Goal: Find specific page/section: Find specific page/section

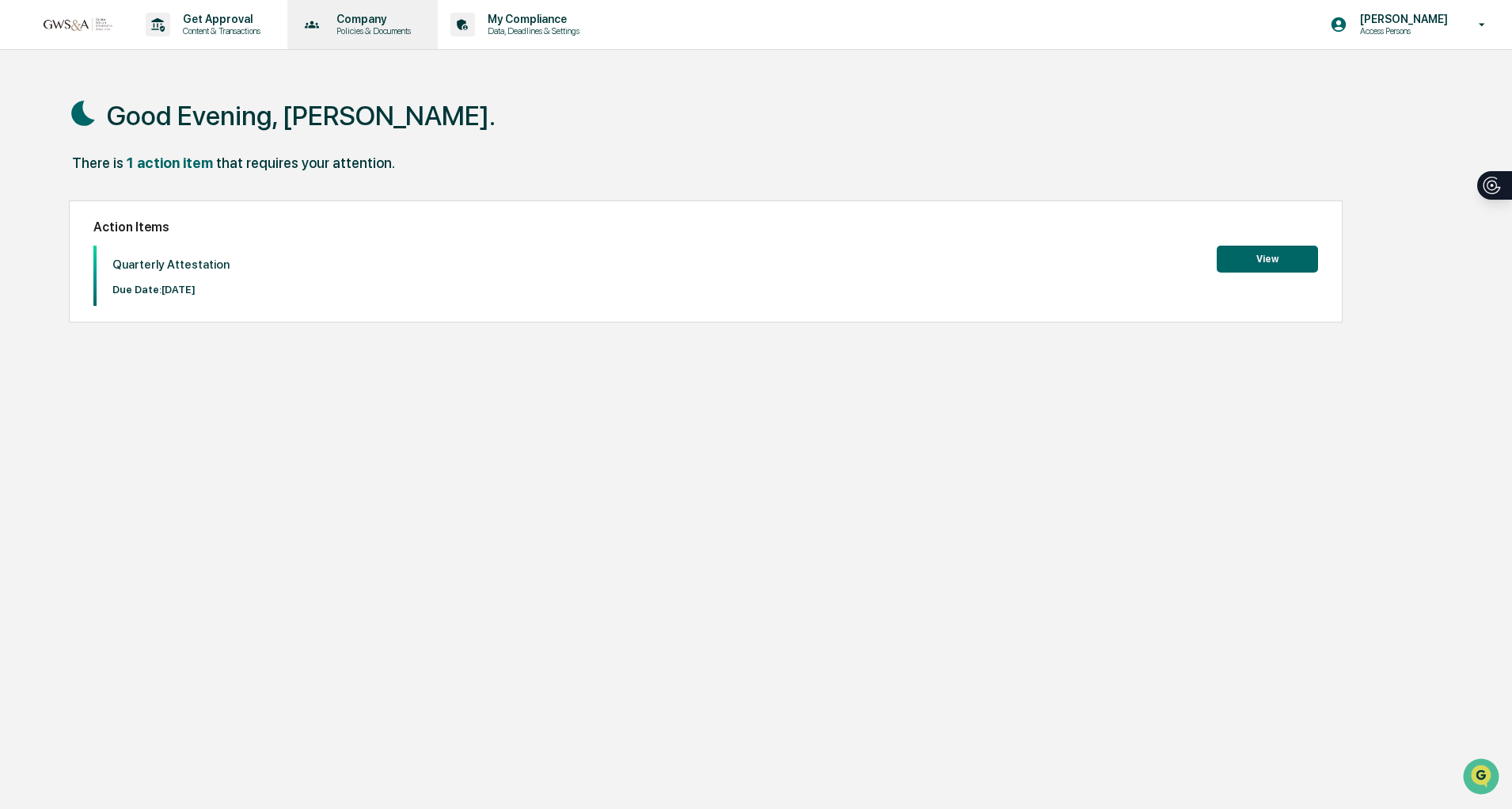
click at [338, 27] on p "Policies & Documents" at bounding box center [371, 31] width 95 height 11
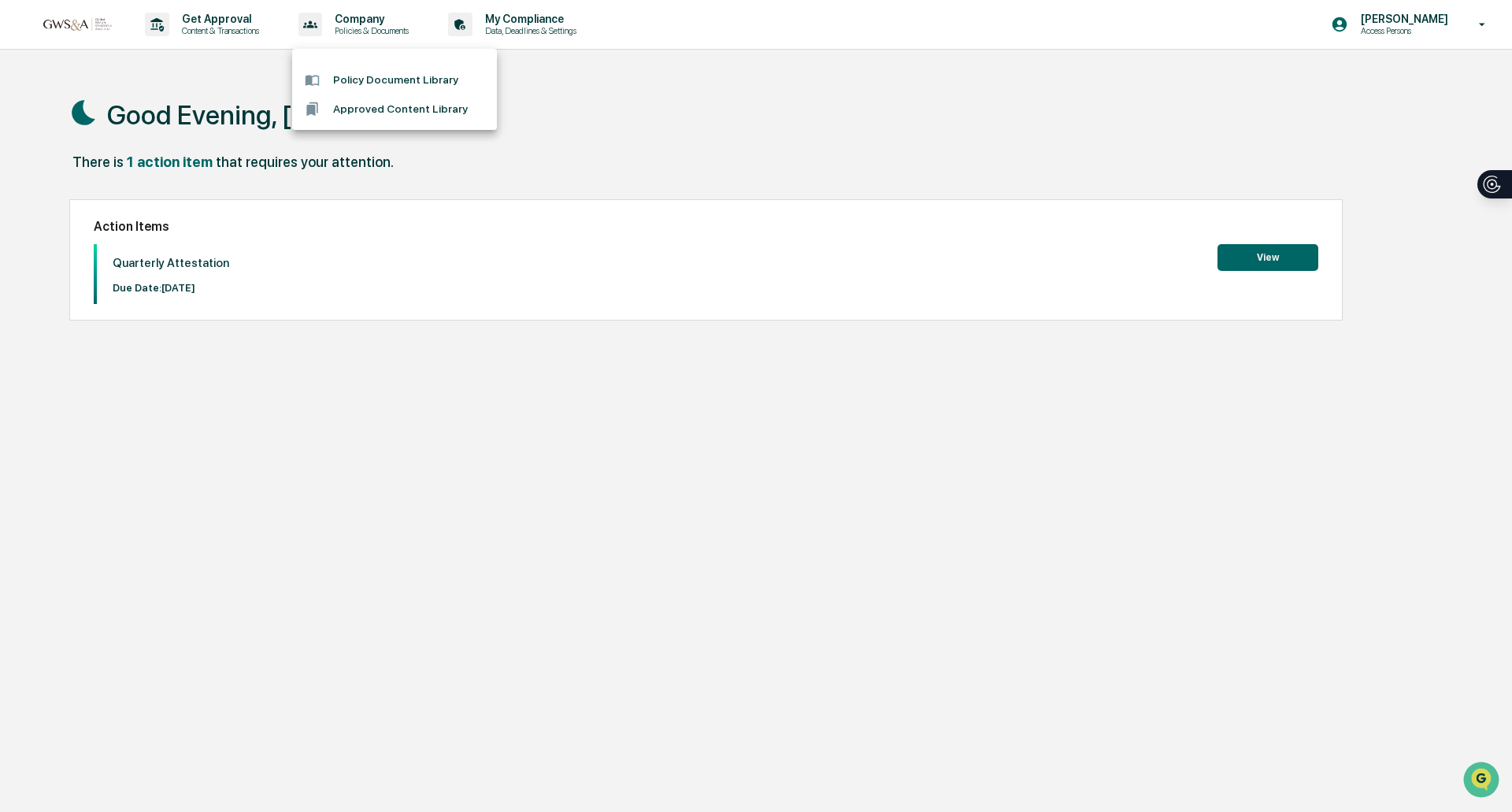
click at [518, 28] on div at bounding box center [756, 406] width 1512 height 812
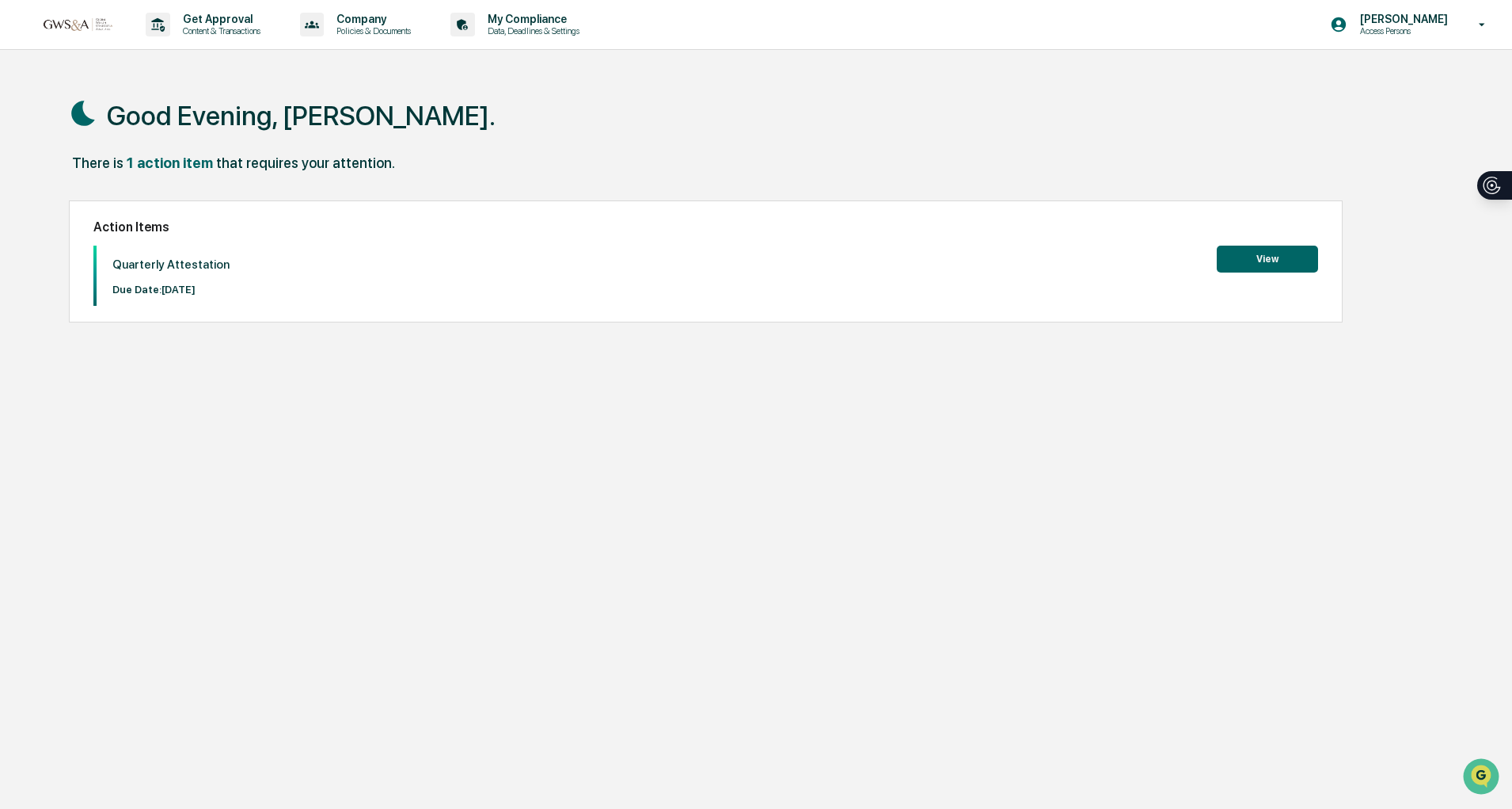
click at [521, 28] on p "Data, Deadlines & Settings" at bounding box center [531, 31] width 112 height 11
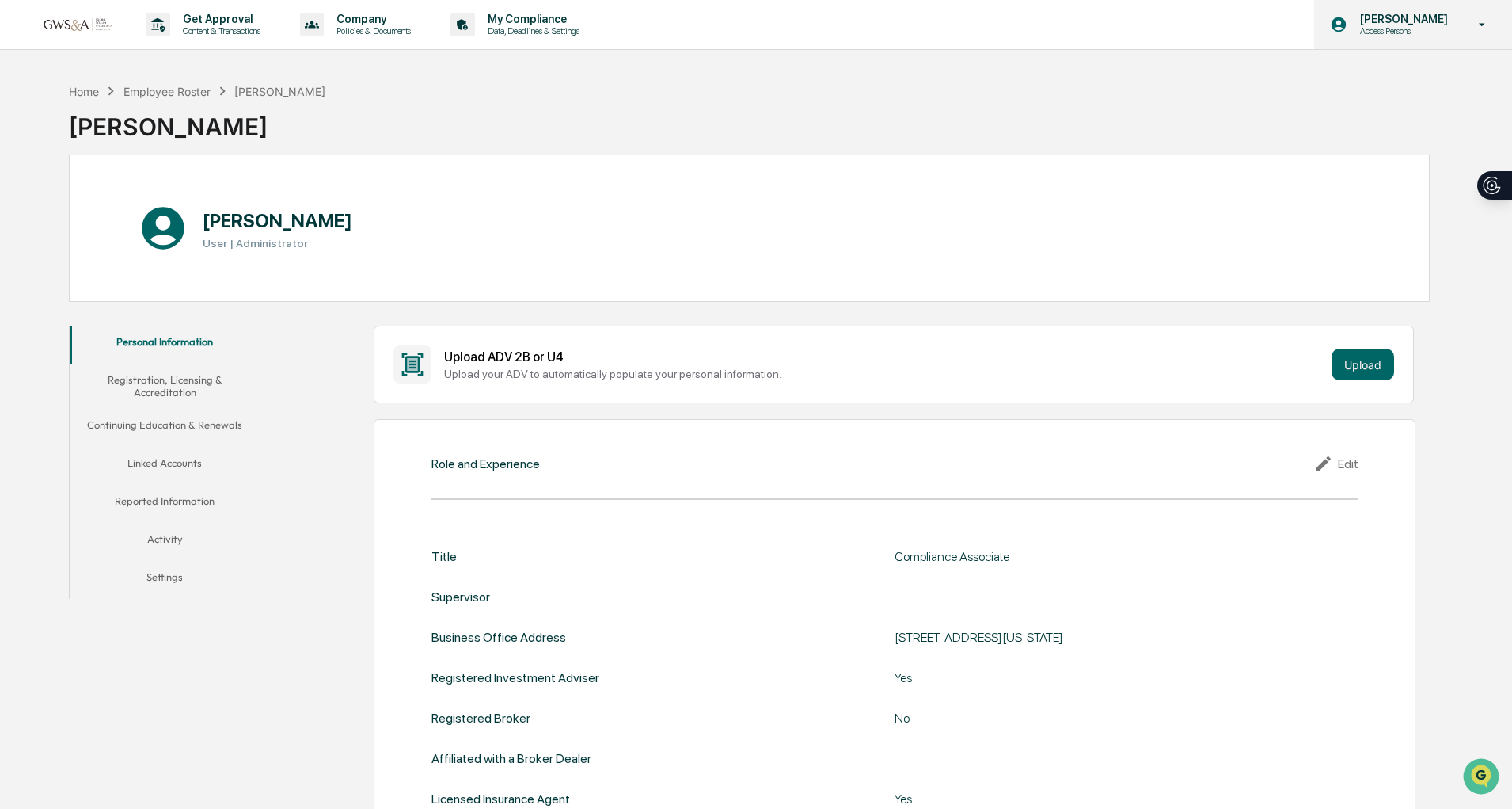
click at [1384, 34] on p "Access Persons" at bounding box center [1402, 31] width 109 height 11
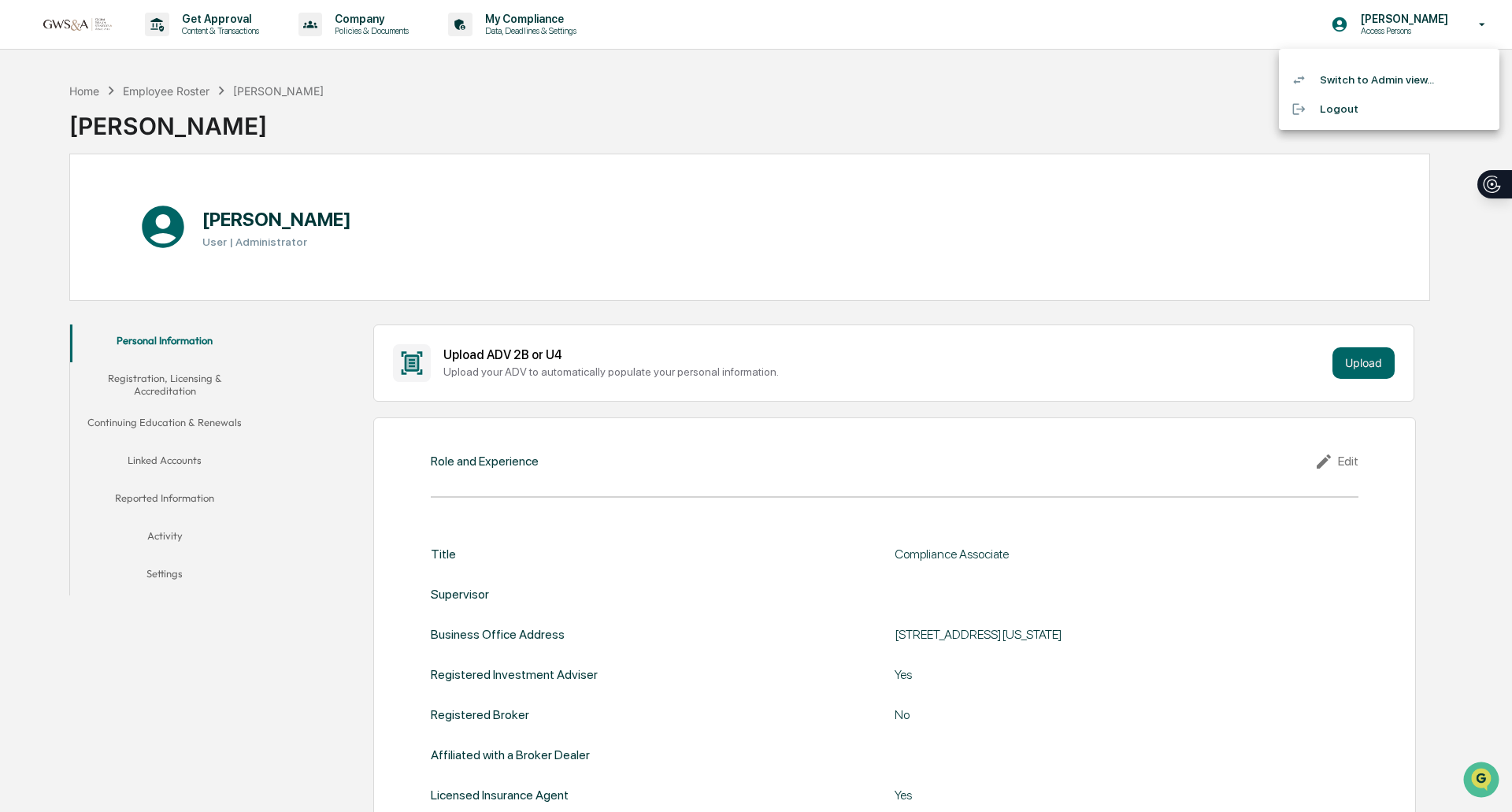
click at [1375, 85] on li "Switch to Admin view..." at bounding box center [1389, 80] width 221 height 29
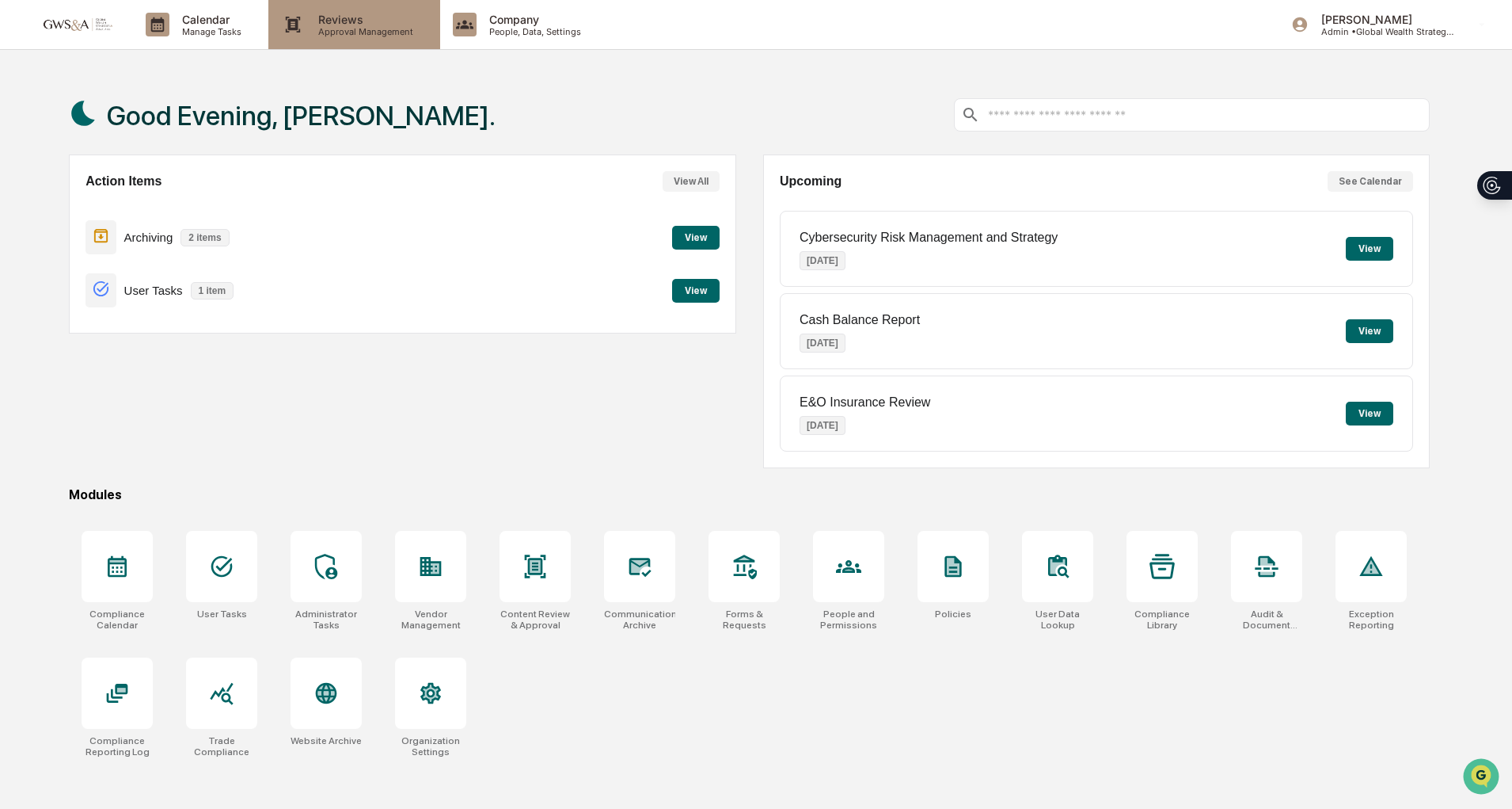
click at [401, 41] on div "Reviews Approval Management" at bounding box center [353, 24] width 171 height 49
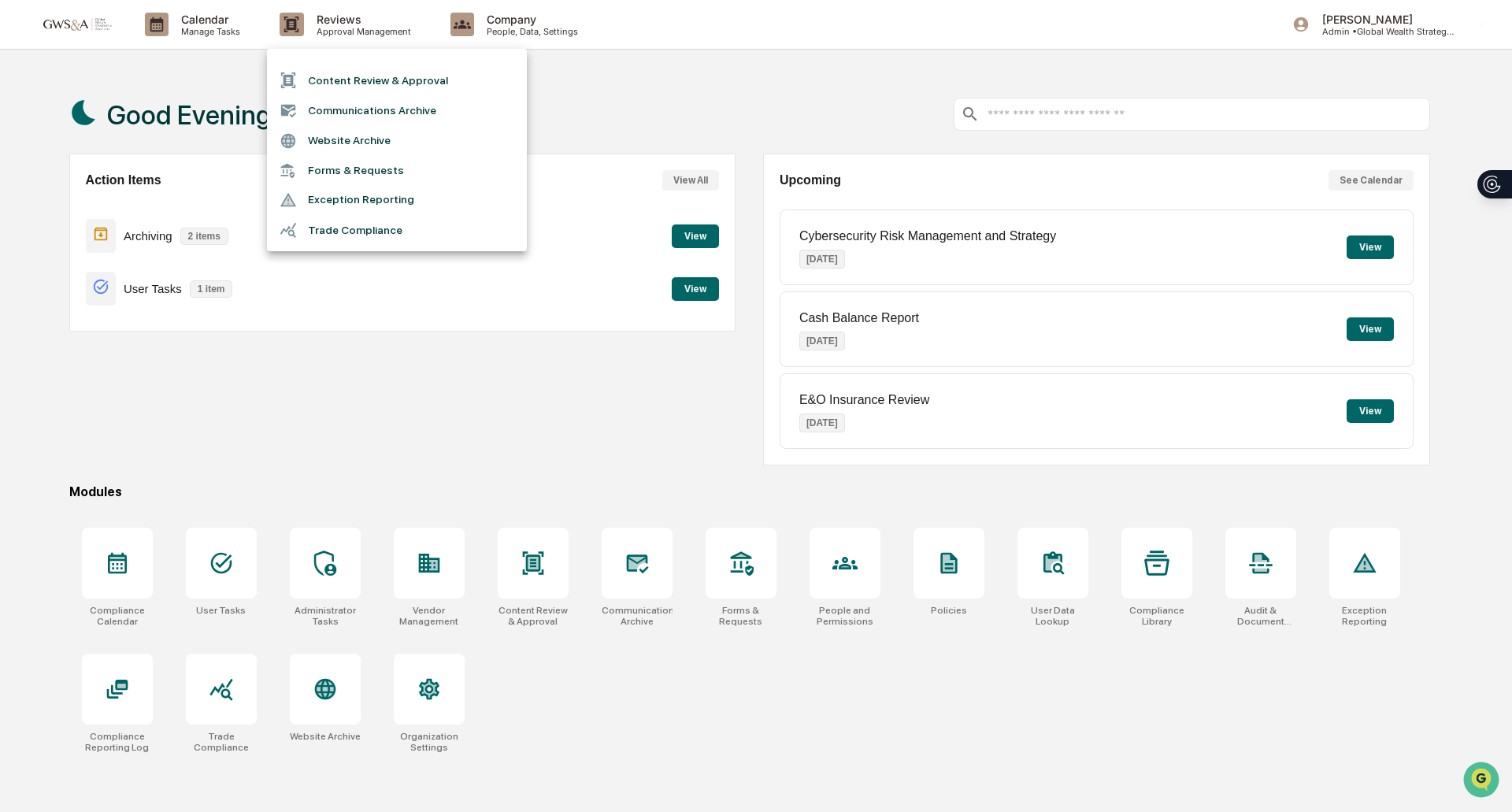
drag, startPoint x: 436, startPoint y: 83, endPoint x: 430, endPoint y: 110, distance: 27.7
click at [430, 110] on ul "Content Review & Approval Communications Archive Website Archive Forms & Reques…" at bounding box center [396, 149] width 260 height 203
click at [430, 110] on li "Communications Archive" at bounding box center [396, 110] width 260 height 30
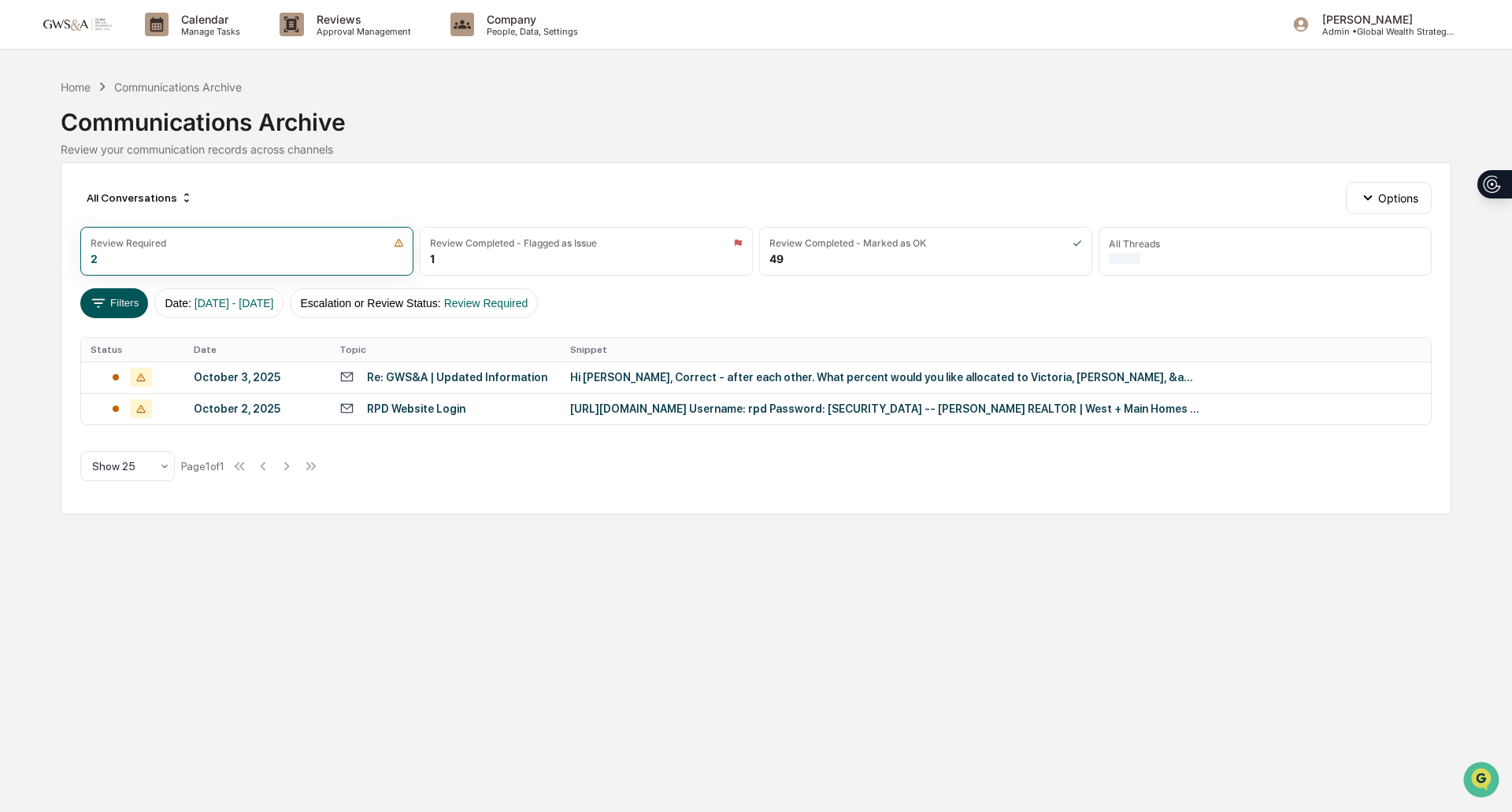
click at [95, 294] on icon at bounding box center [98, 302] width 17 height 17
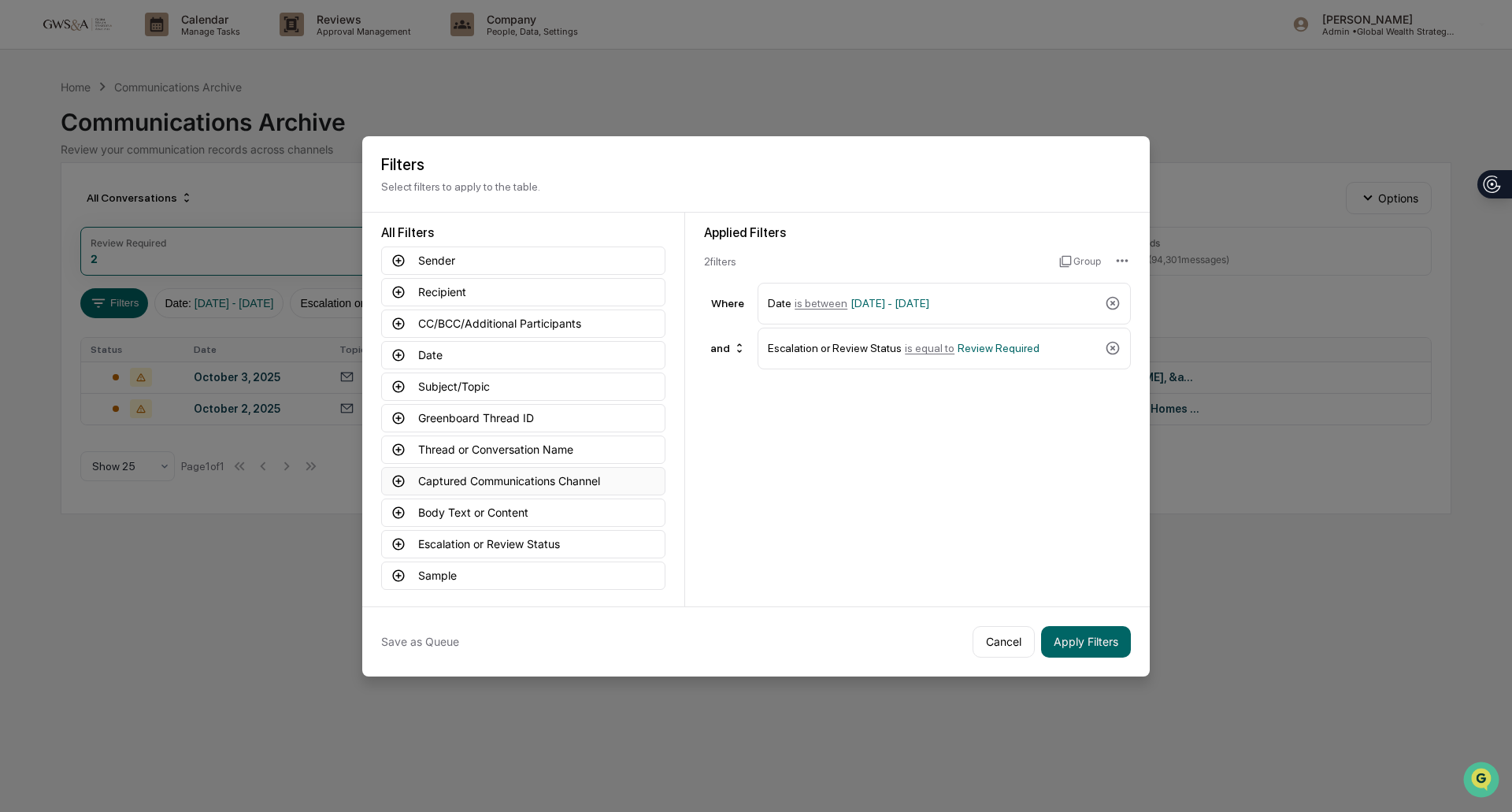
click at [456, 475] on button "Captured Communications Channel" at bounding box center [523, 481] width 285 height 28
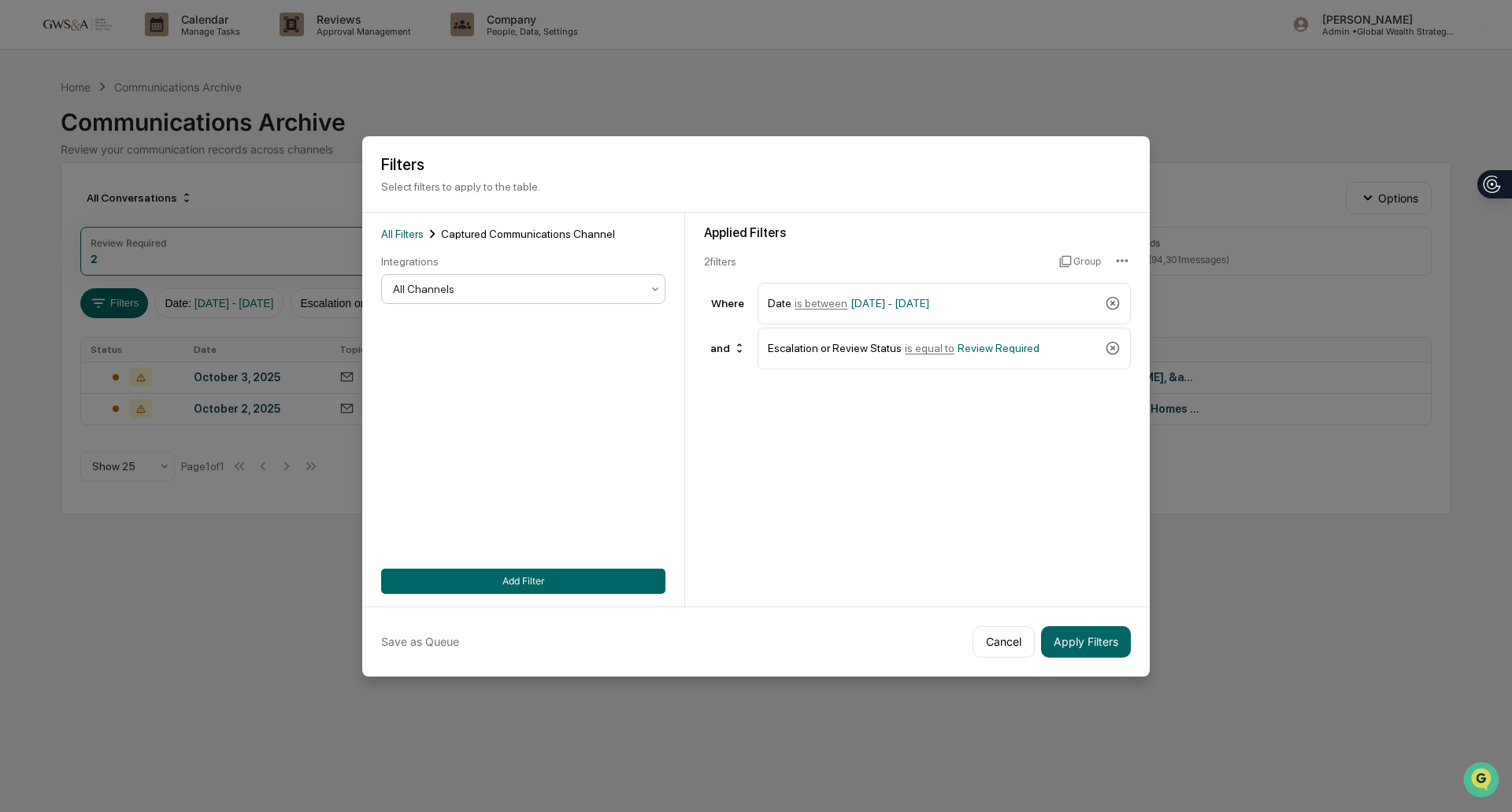
click at [429, 289] on div at bounding box center [516, 288] width 248 height 15
click at [448, 391] on div "SMS" at bounding box center [520, 385] width 283 height 32
click at [1095, 616] on div "Save as Queue Cancel Apply Filters" at bounding box center [756, 641] width 787 height 70
click at [1095, 631] on button "Apply Filters" at bounding box center [1086, 641] width 90 height 32
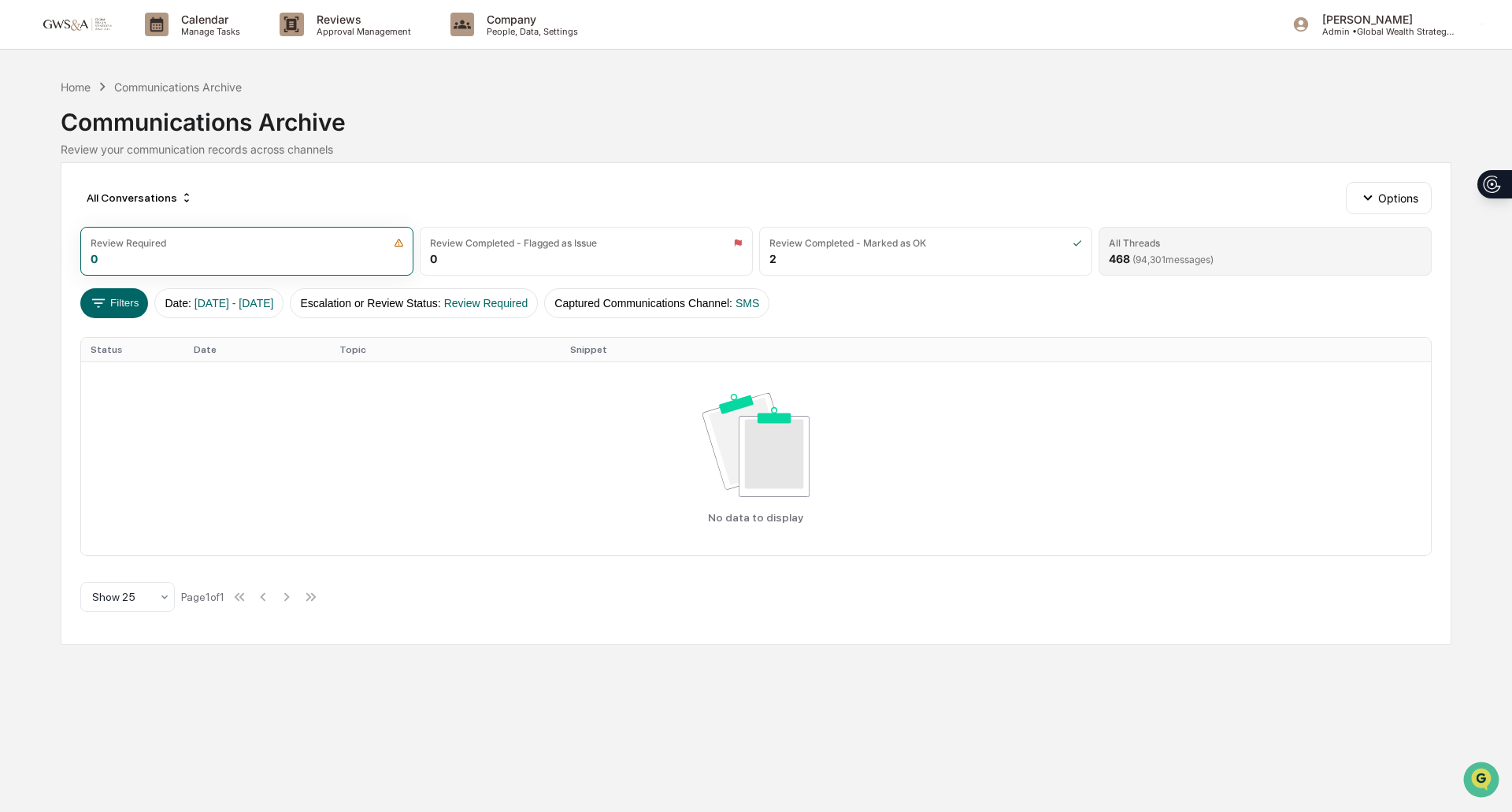
click at [1186, 249] on div "All Threads 468 ( 94,301 messages)" at bounding box center [1265, 251] width 333 height 49
